Goal: Task Accomplishment & Management: Use online tool/utility

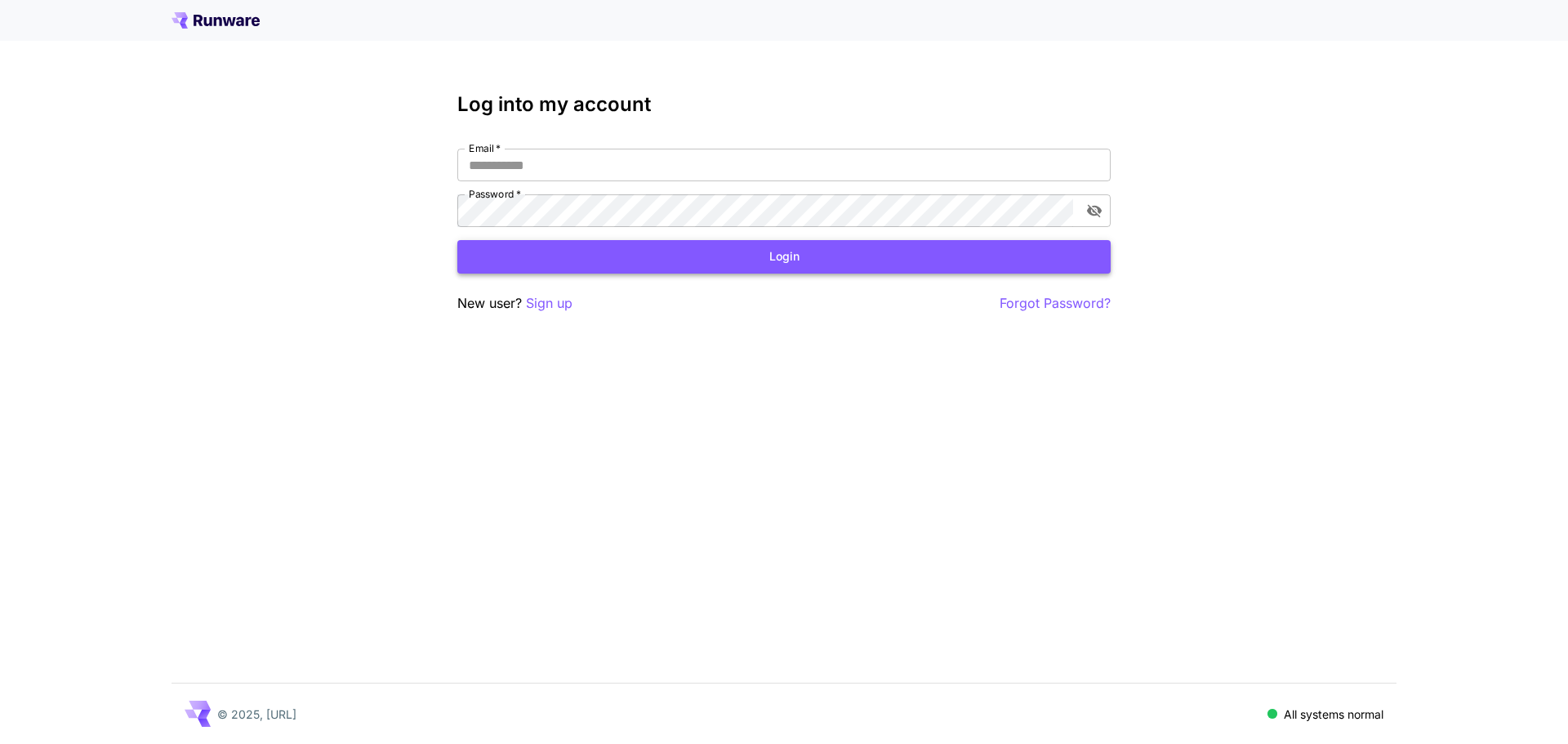
type input "**********"
click at [657, 256] on button "Login" at bounding box center [784, 256] width 653 height 34
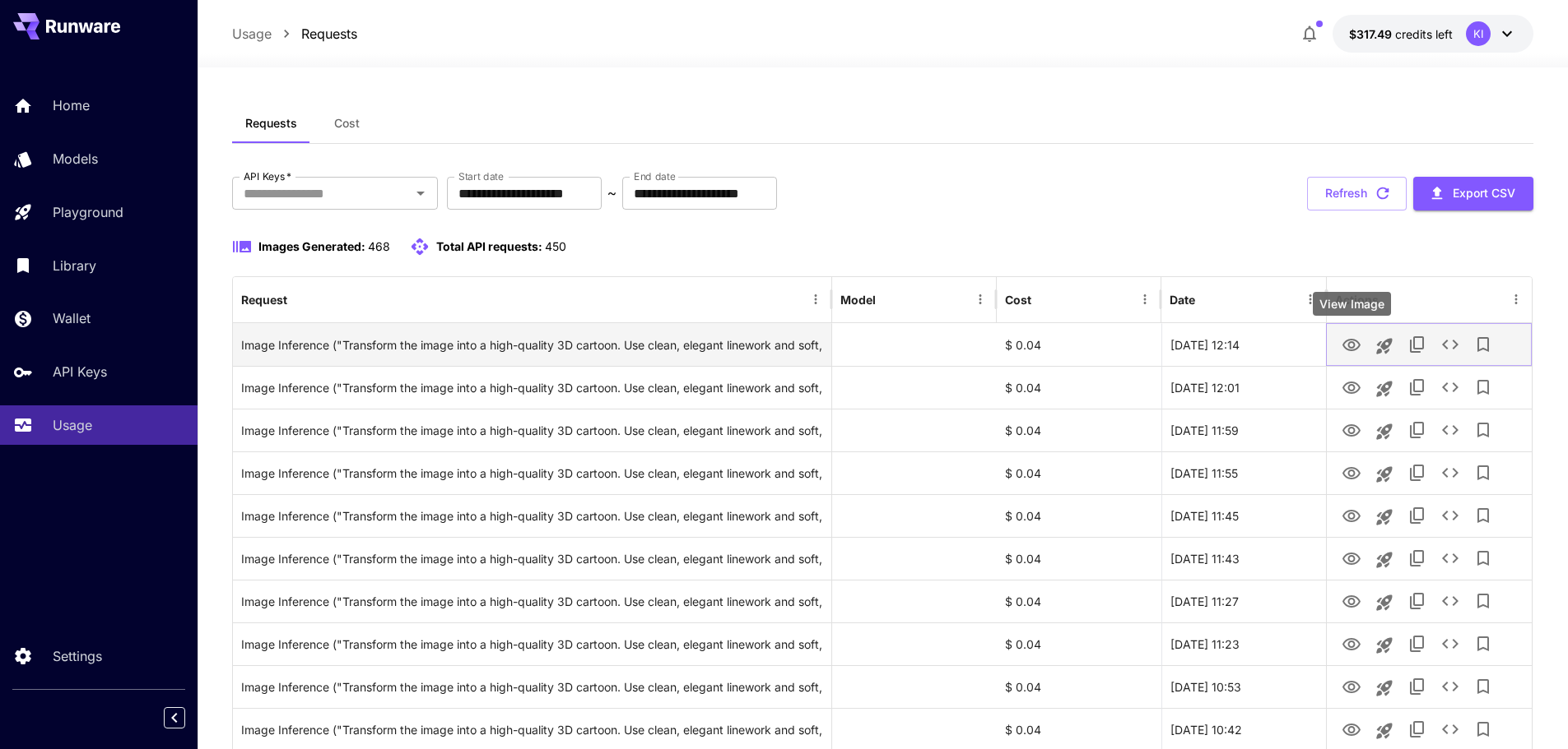
click at [1356, 342] on icon "View Image" at bounding box center [1352, 346] width 20 height 20
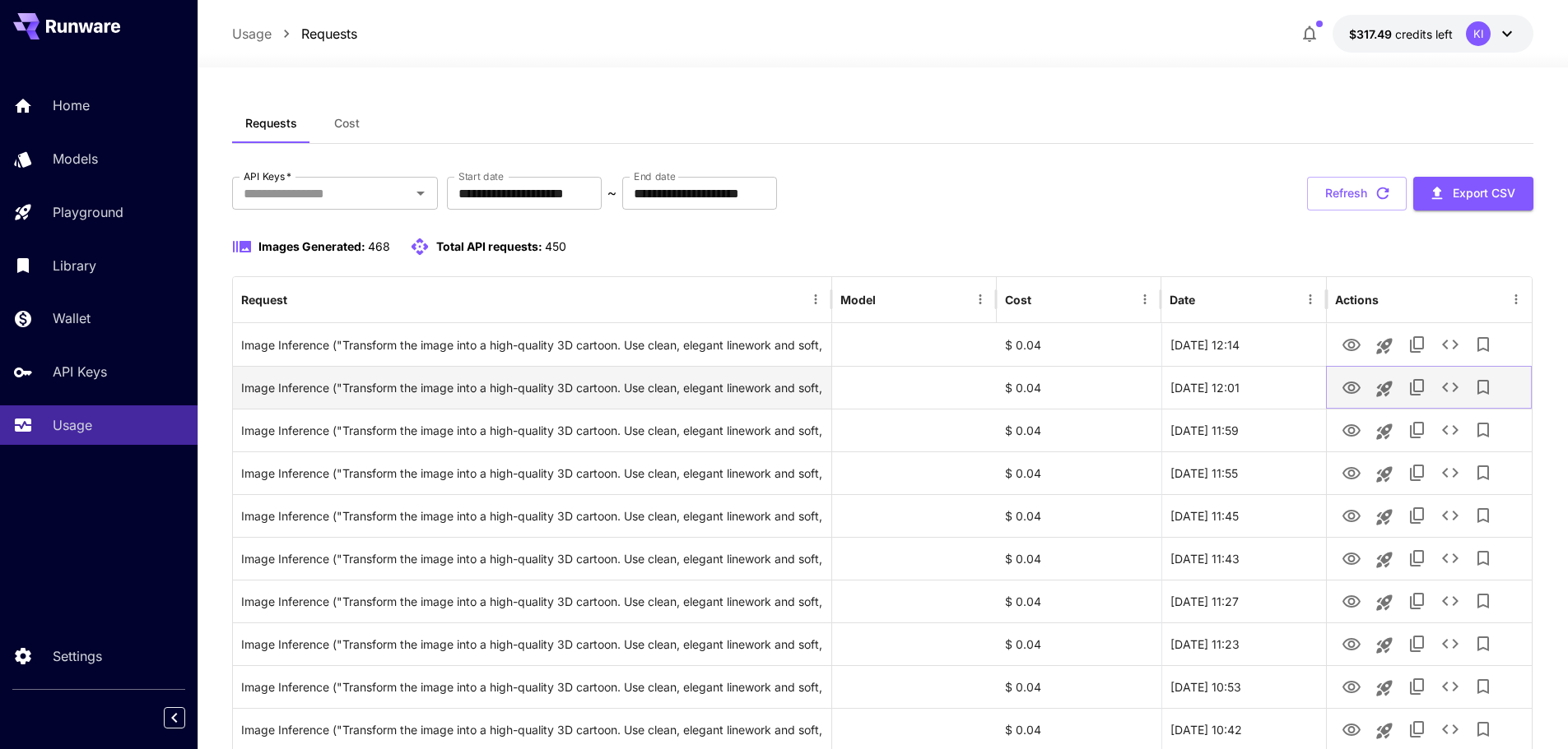
click at [1345, 384] on icon "View Image" at bounding box center [1352, 388] width 18 height 13
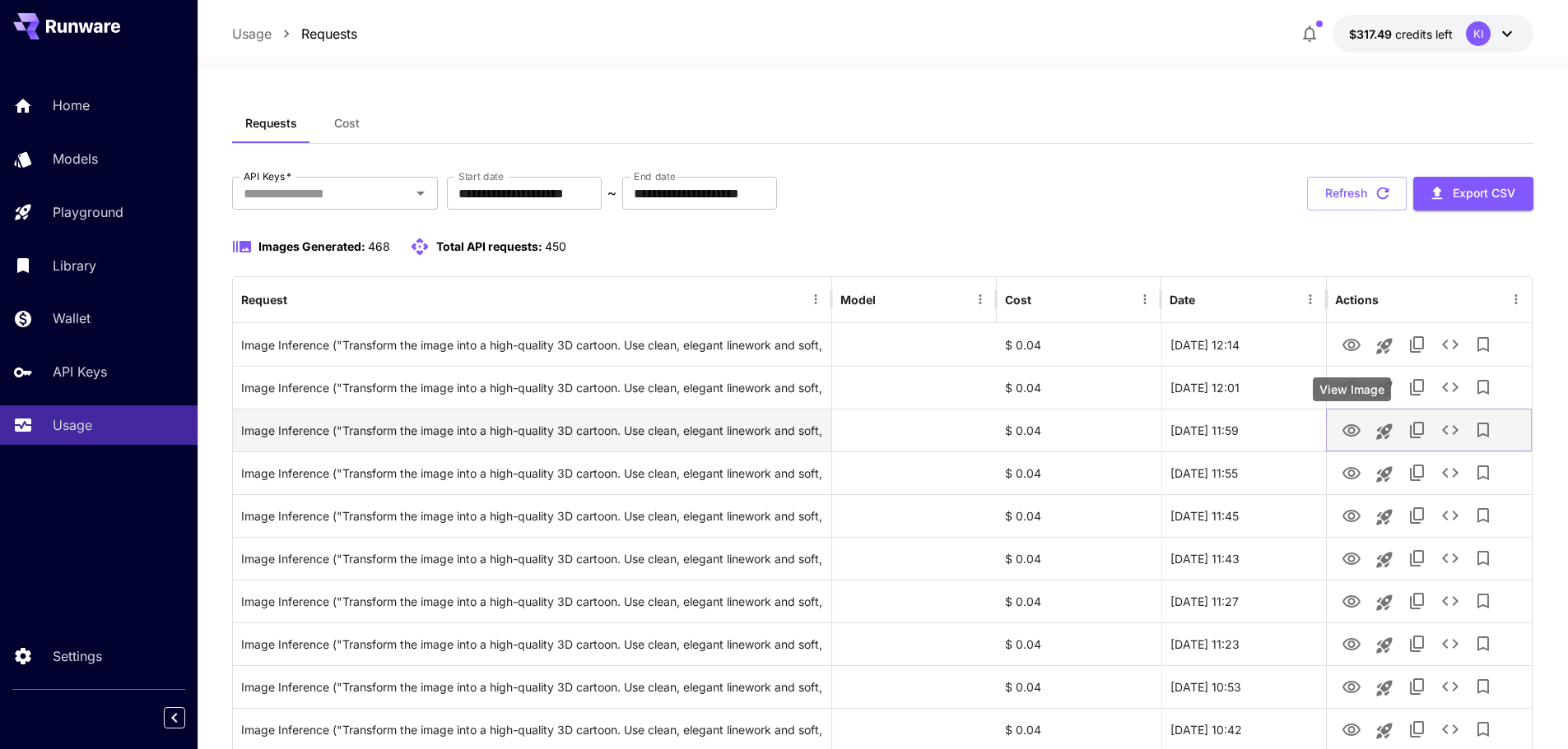
click at [1353, 432] on icon "View Image" at bounding box center [1352, 431] width 18 height 13
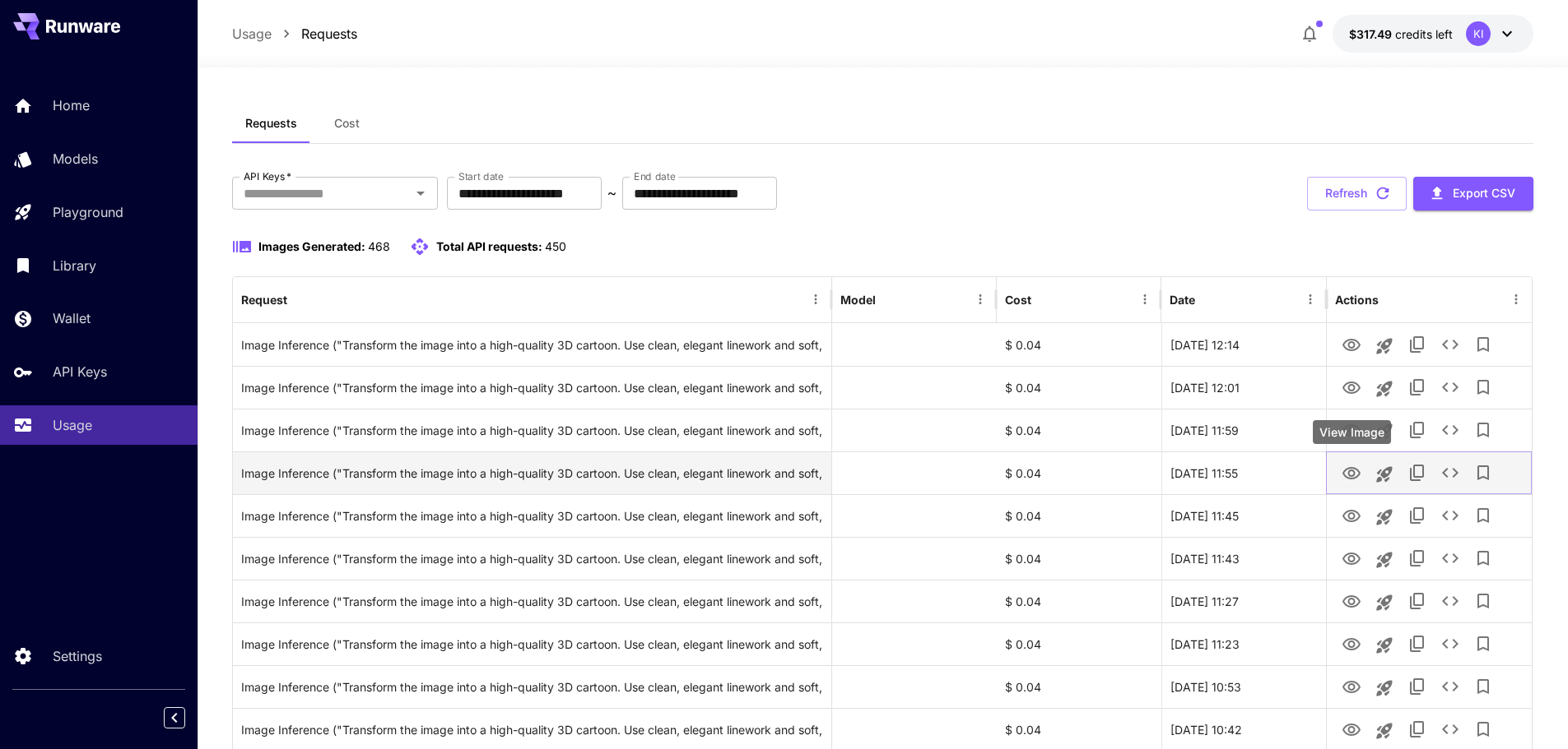
click at [1351, 473] on icon "View Image" at bounding box center [1352, 474] width 20 height 20
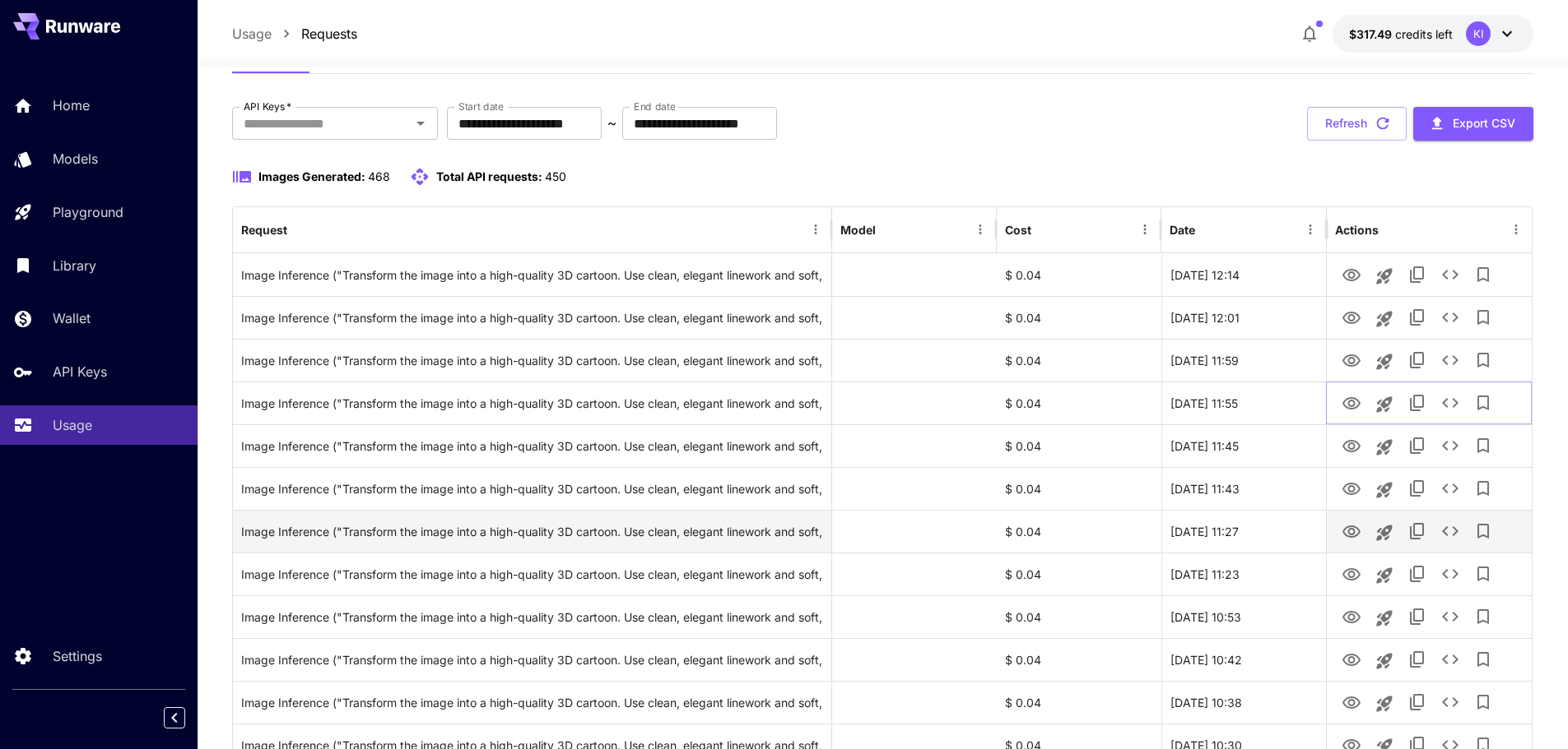
scroll to position [164, 0]
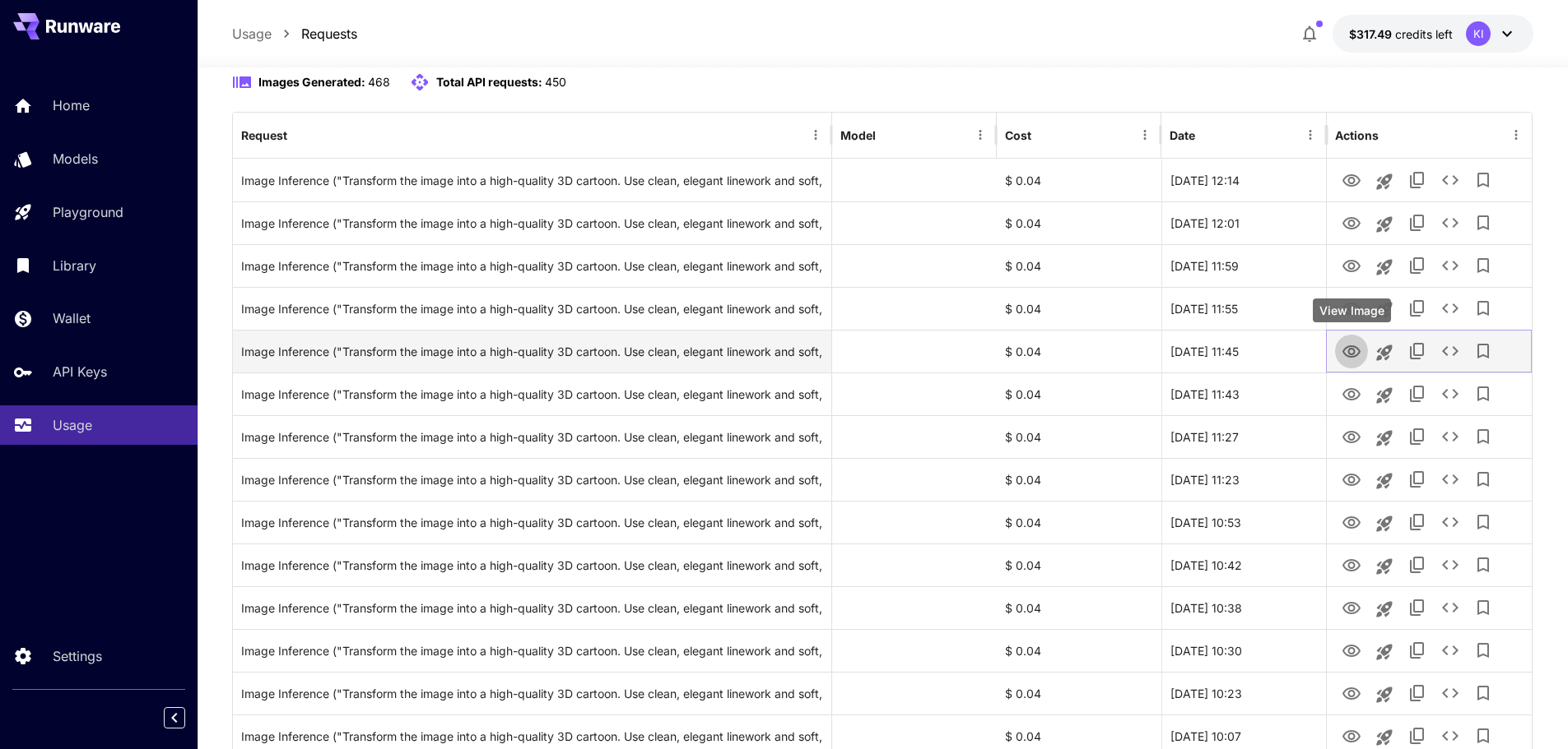
click at [1348, 344] on icon "View Image" at bounding box center [1352, 352] width 20 height 20
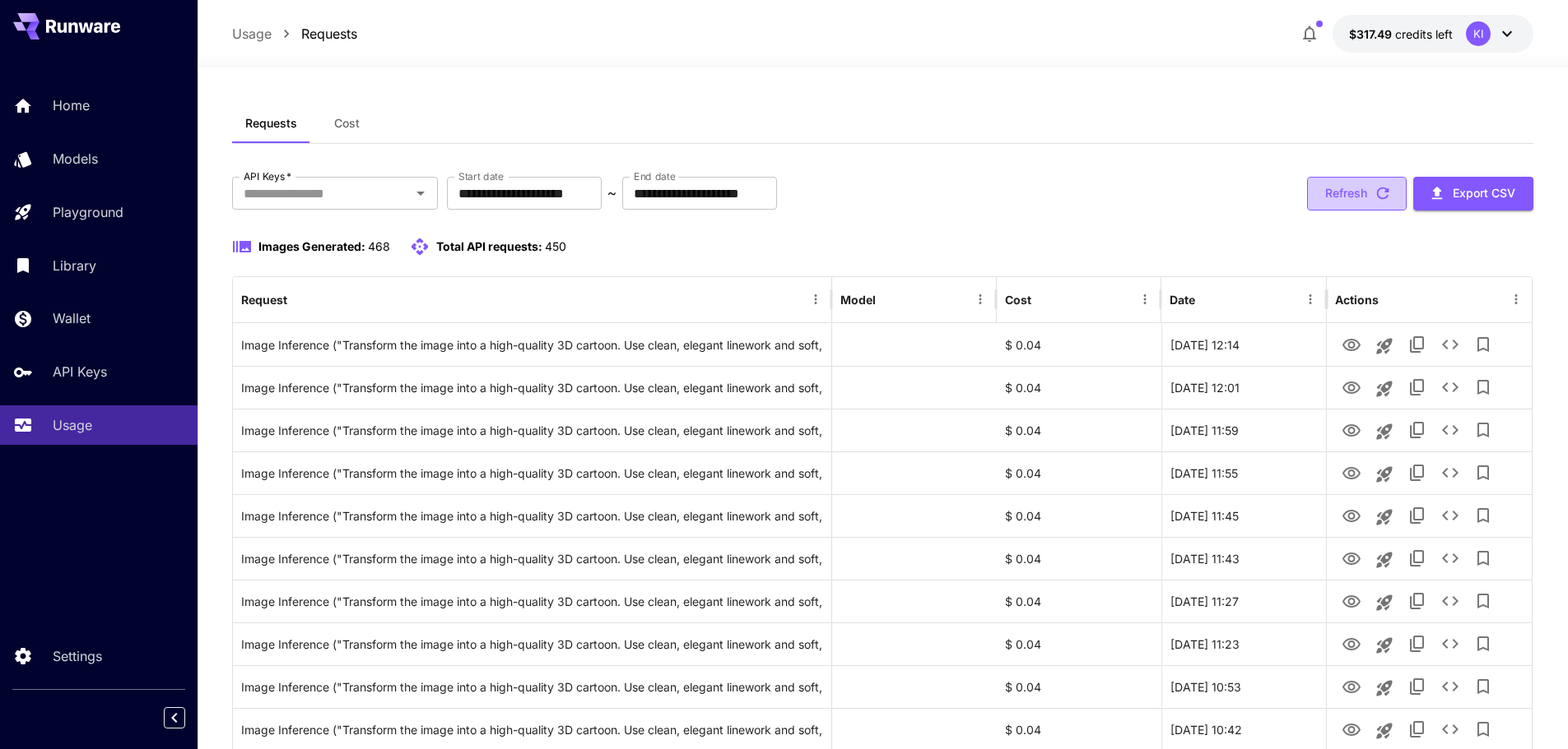
click at [1337, 194] on button "Refresh" at bounding box center [1356, 193] width 99 height 34
click at [738, 188] on input "**********" at bounding box center [700, 193] width 155 height 33
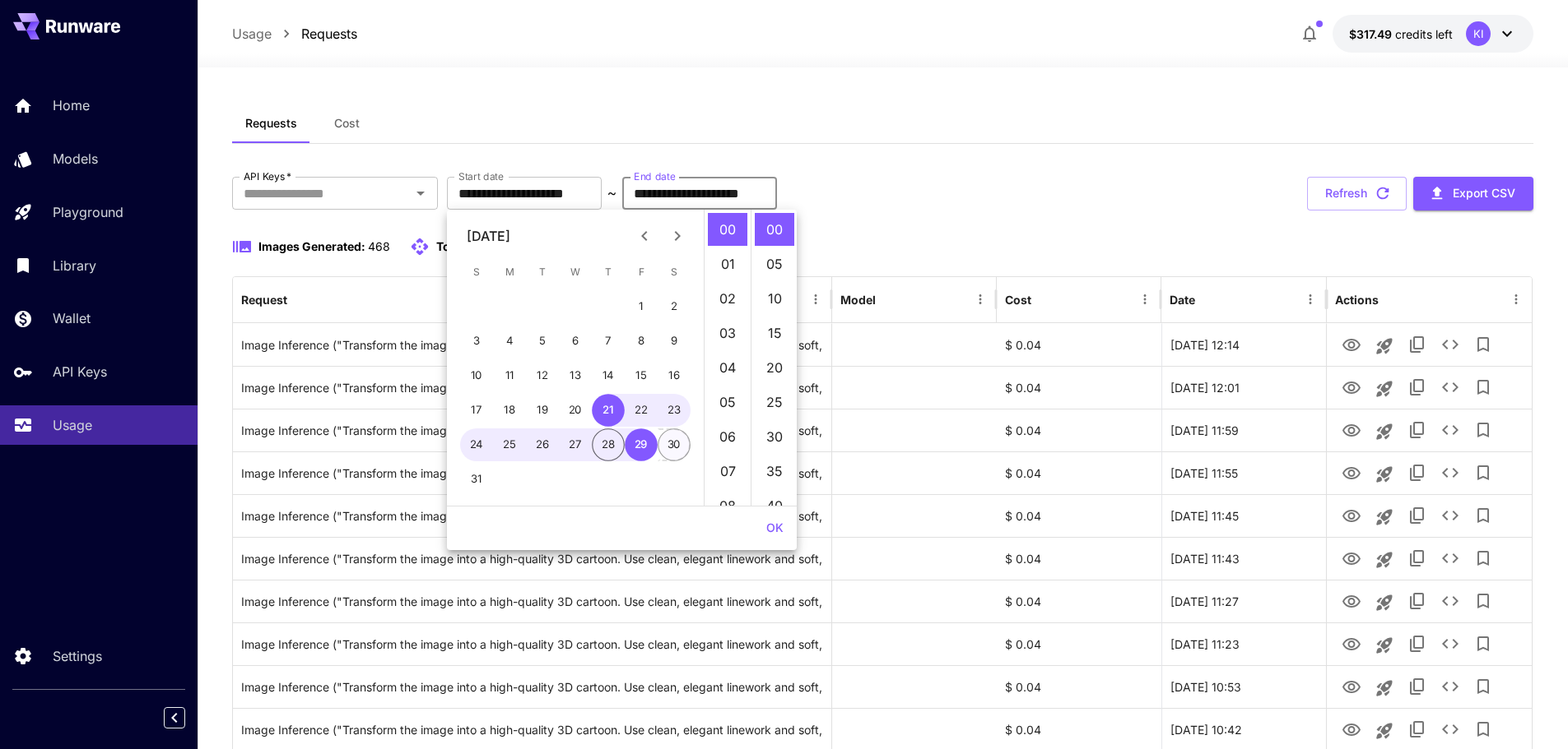
click at [675, 440] on button "30" at bounding box center [674, 445] width 33 height 33
type input "**********"
click at [778, 525] on button "OK" at bounding box center [774, 528] width 30 height 30
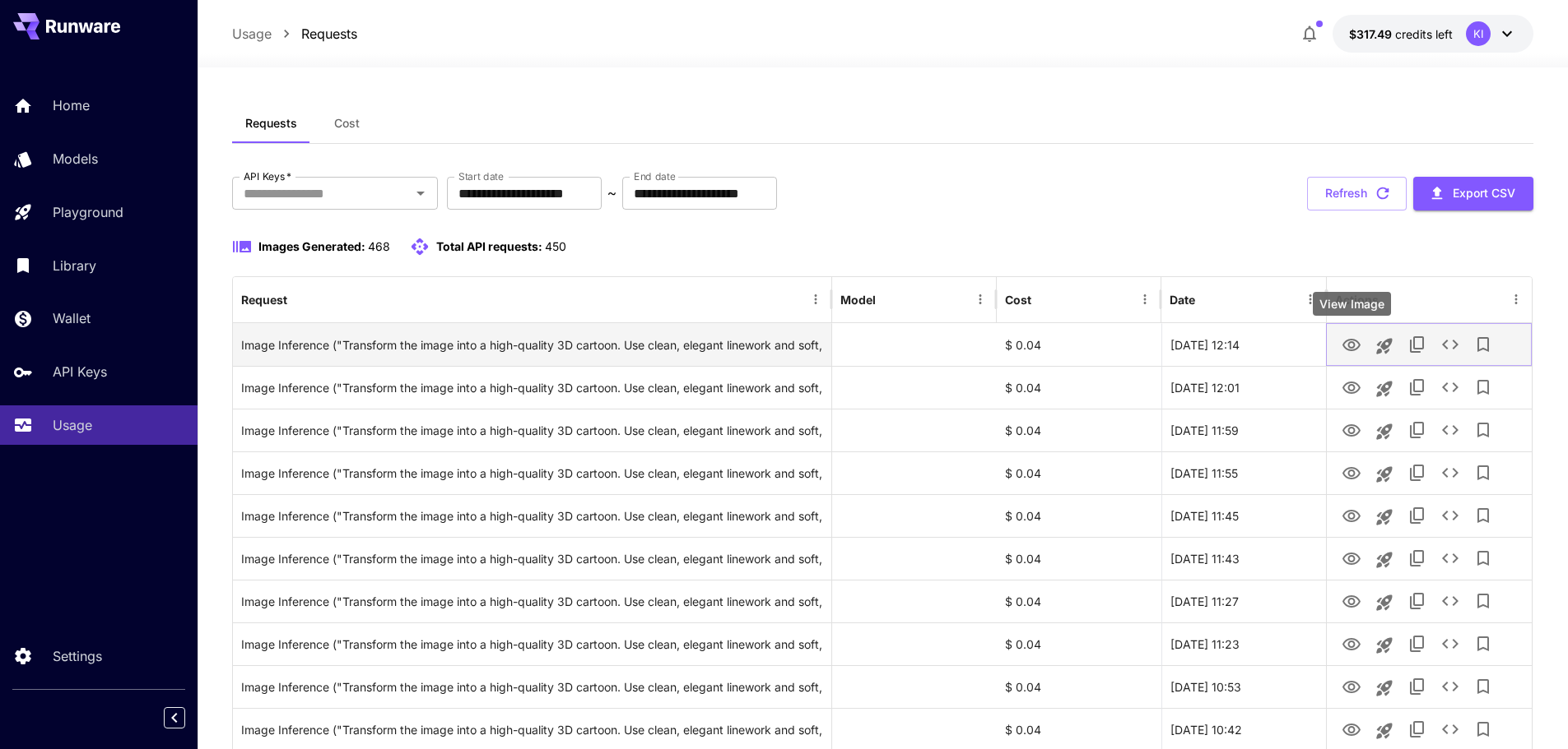
click at [1351, 341] on icon "View Image" at bounding box center [1352, 345] width 18 height 13
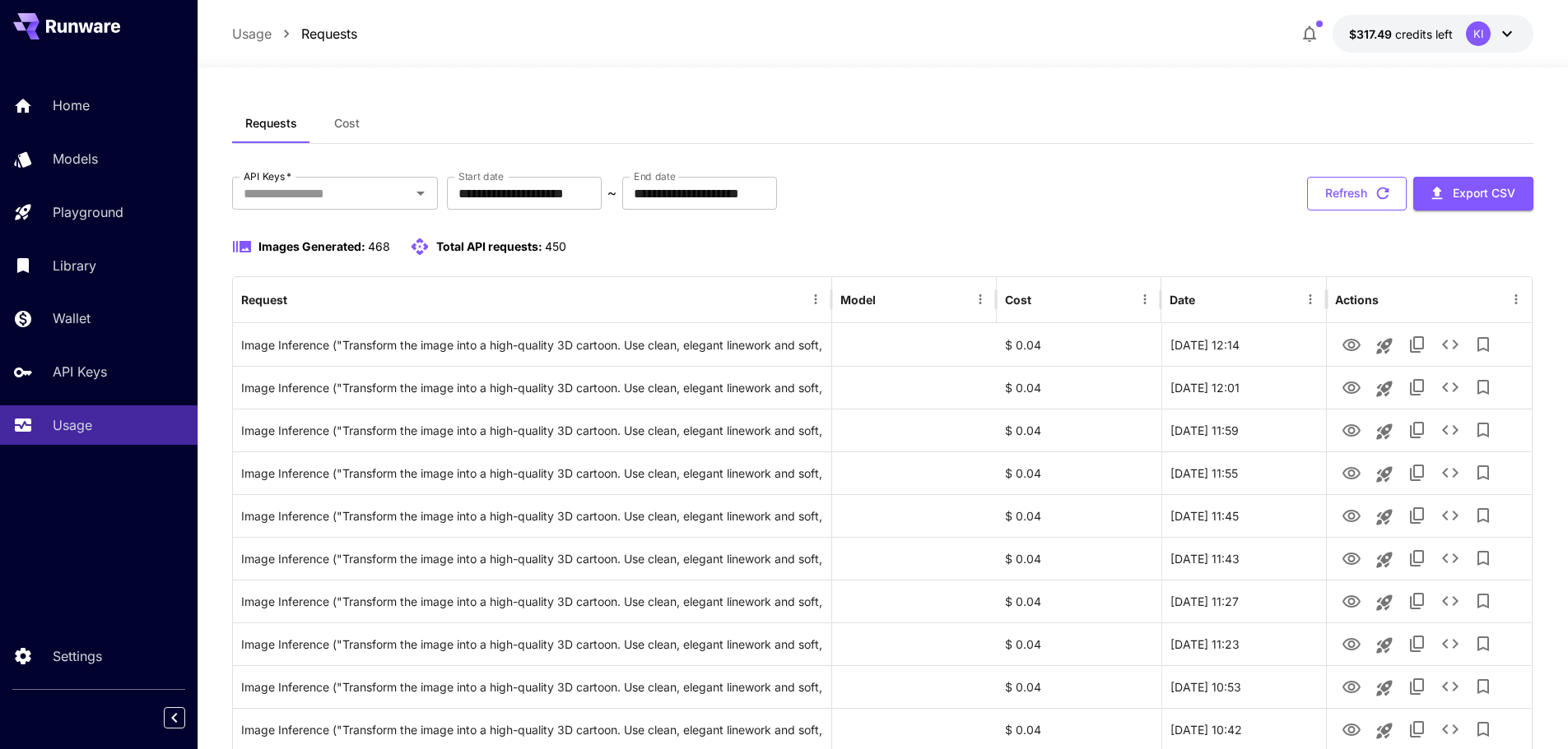
click at [1385, 187] on icon "button" at bounding box center [1383, 193] width 18 height 18
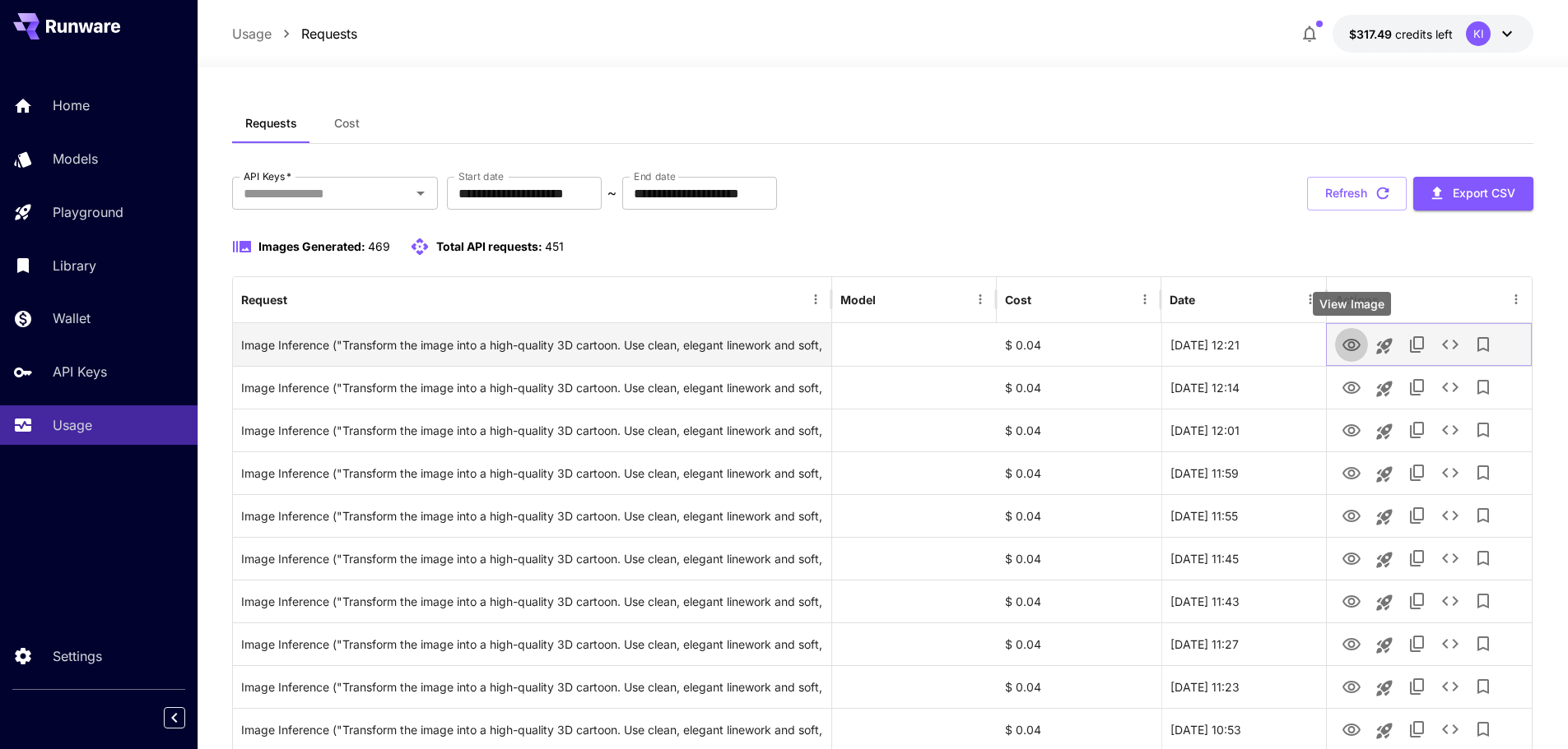
click at [1350, 355] on icon "View Image" at bounding box center [1352, 346] width 20 height 20
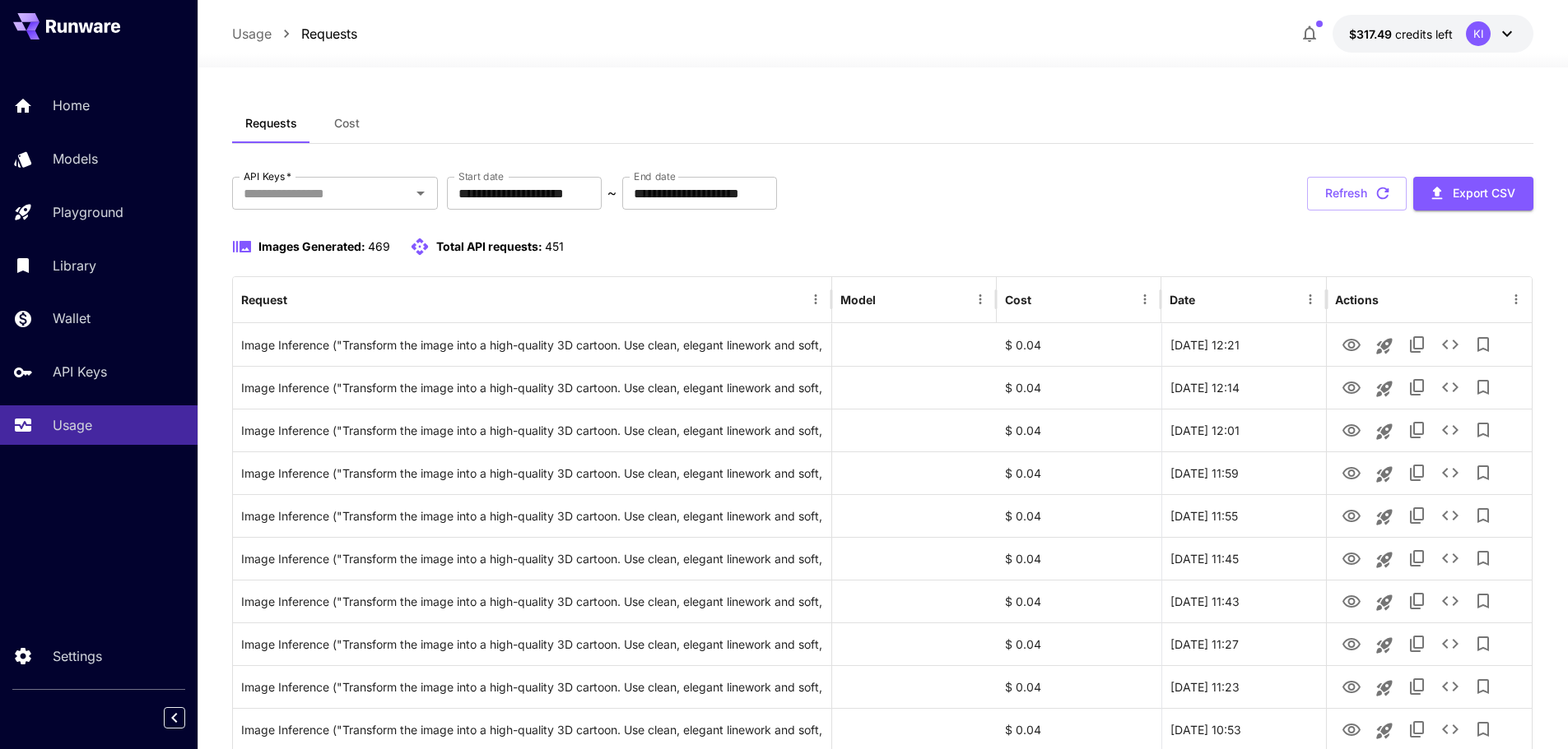
click at [1230, 257] on div "Images Generated: 469 Total API requests: 451" at bounding box center [883, 256] width 1301 height 39
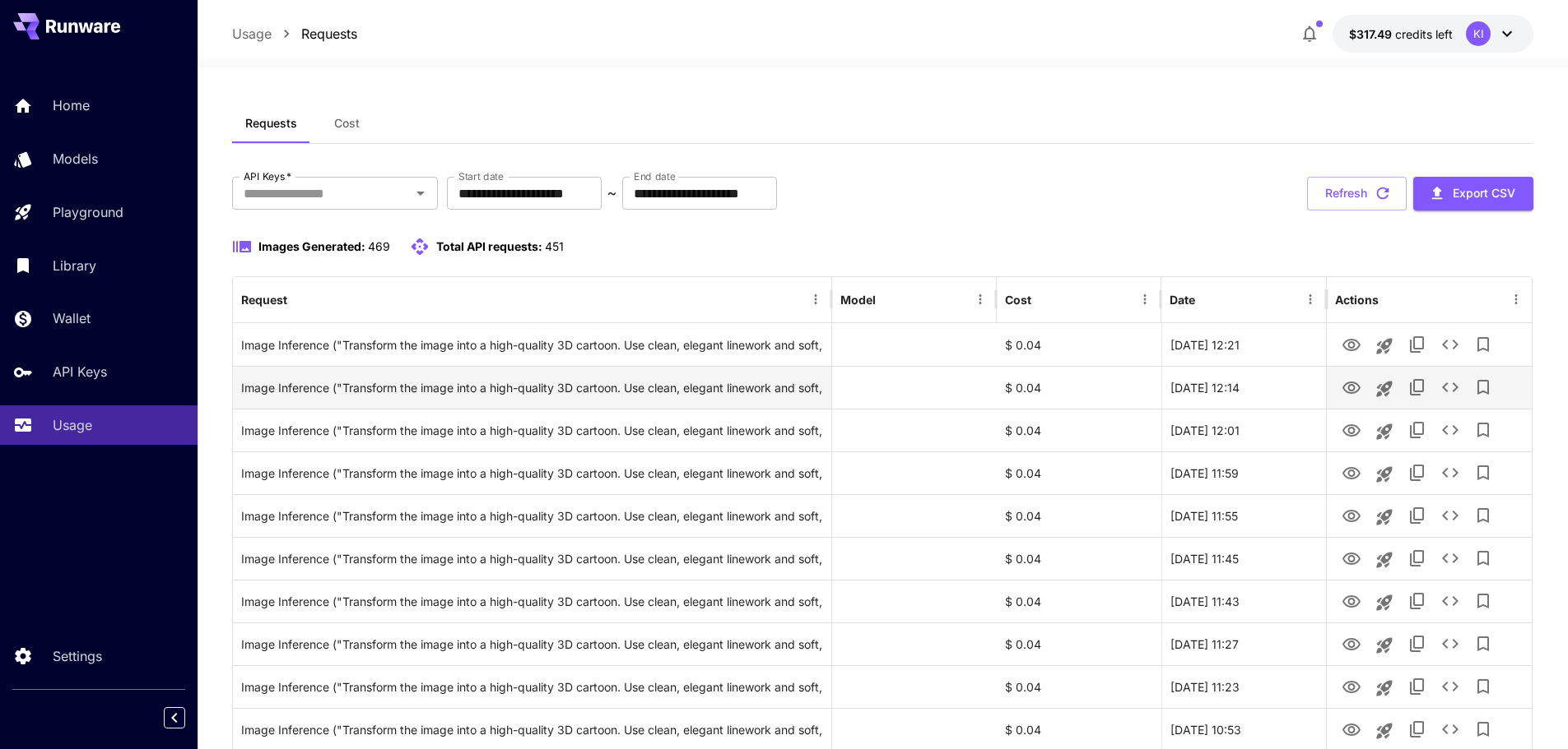
scroll to position [82, 0]
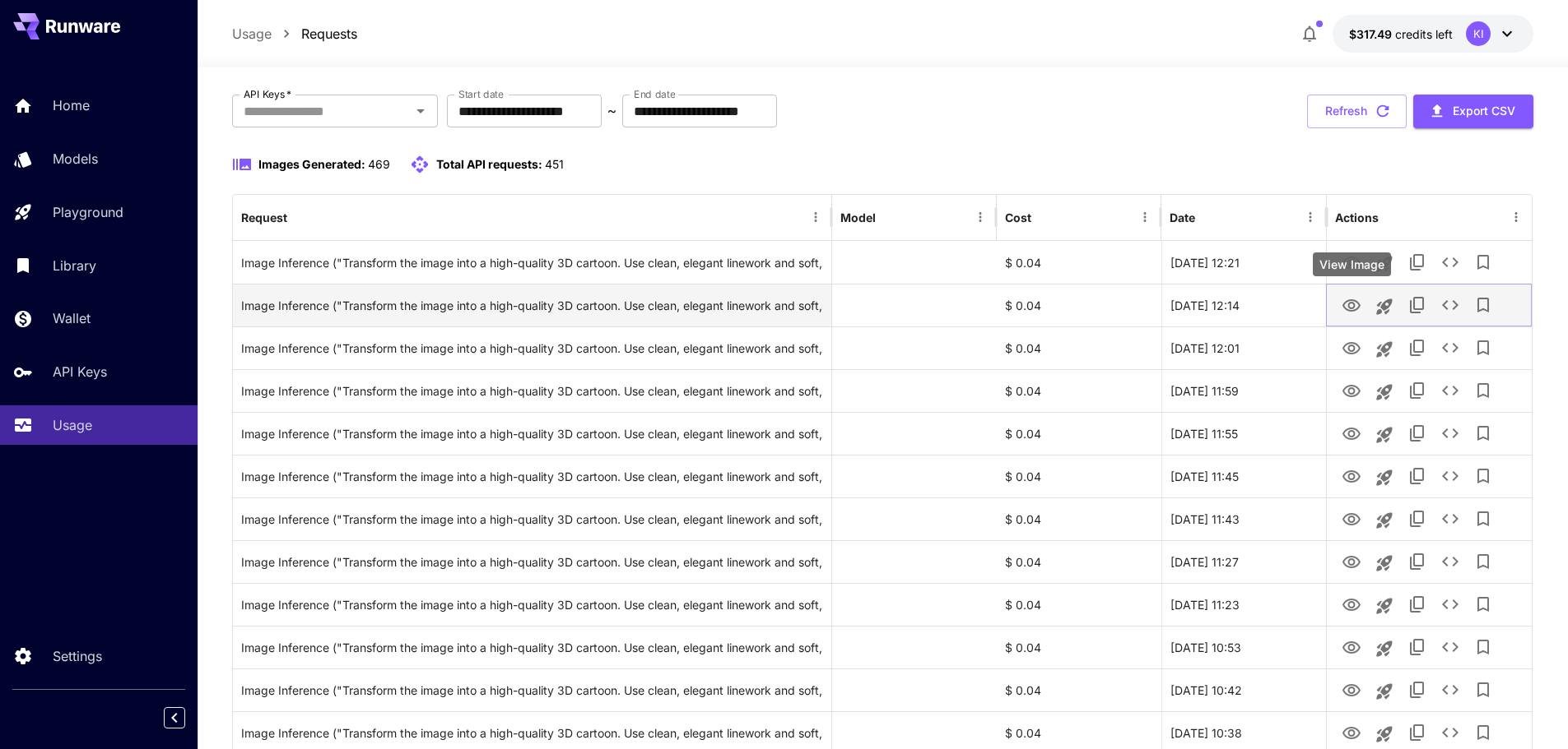
click at [1346, 314] on icon "View Image" at bounding box center [1352, 307] width 20 height 20
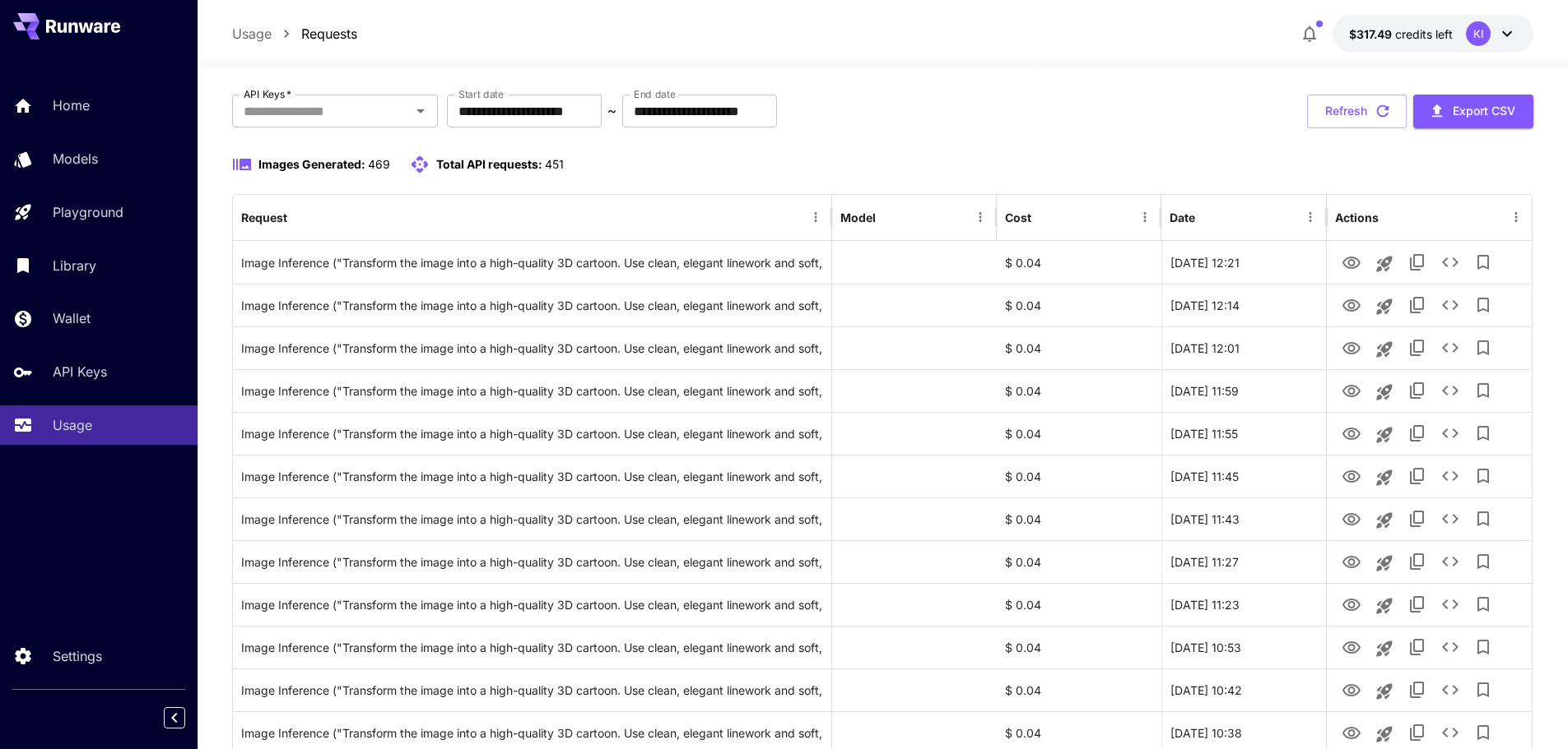
click at [1166, 156] on div "Images Generated: 469 Total API requests: 451" at bounding box center [883, 165] width 1301 height 20
